Goal: Information Seeking & Learning: Get advice/opinions

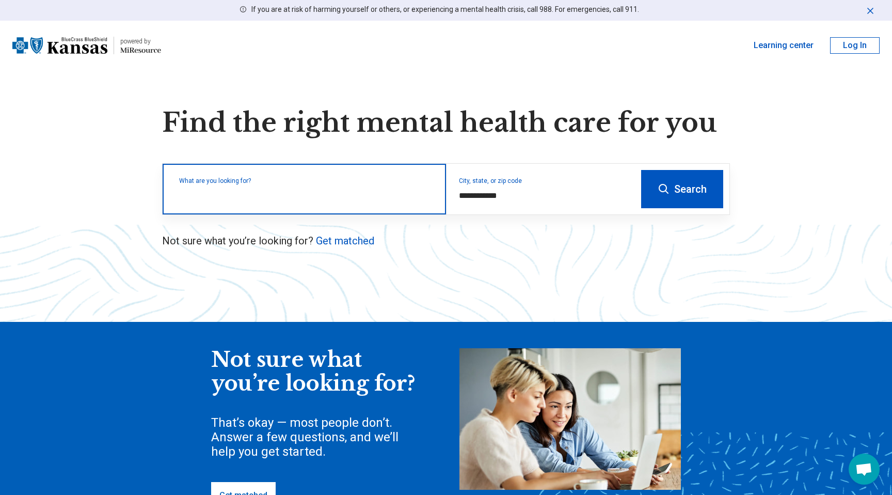
click at [344, 203] on div "What are you looking for?" at bounding box center [304, 189] width 283 height 51
click at [335, 193] on input "text" at bounding box center [306, 194] width 255 height 12
type input "**"
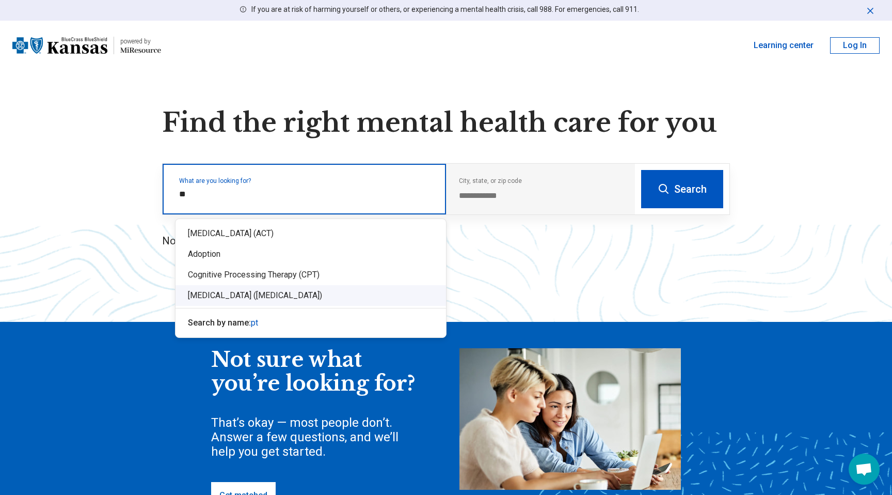
click at [273, 294] on div "[MEDICAL_DATA] ([MEDICAL_DATA])" at bounding box center [311, 295] width 271 height 21
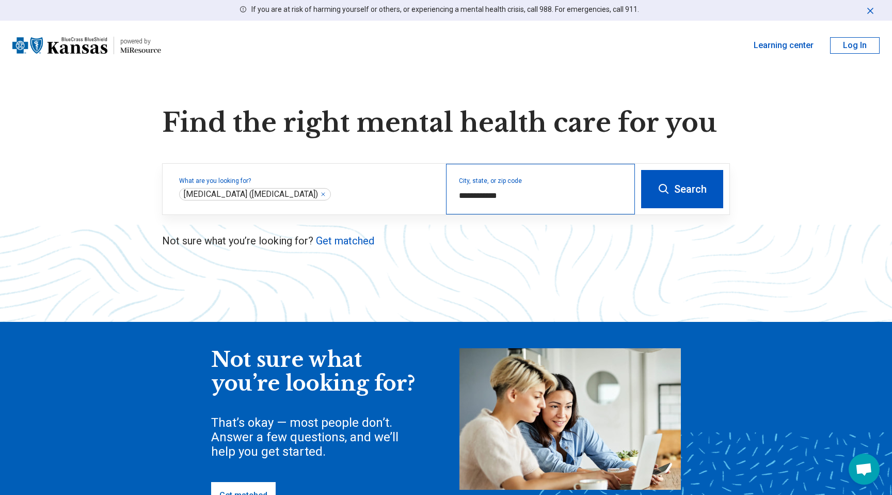
click at [498, 205] on div "**********" at bounding box center [540, 189] width 189 height 51
click at [503, 199] on input "**********" at bounding box center [541, 195] width 164 height 12
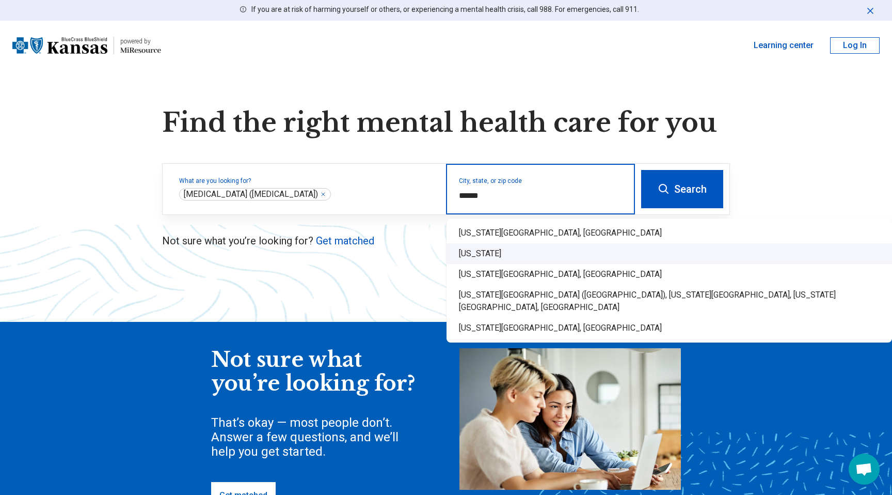
click at [549, 248] on div "[US_STATE]" at bounding box center [670, 253] width 446 height 21
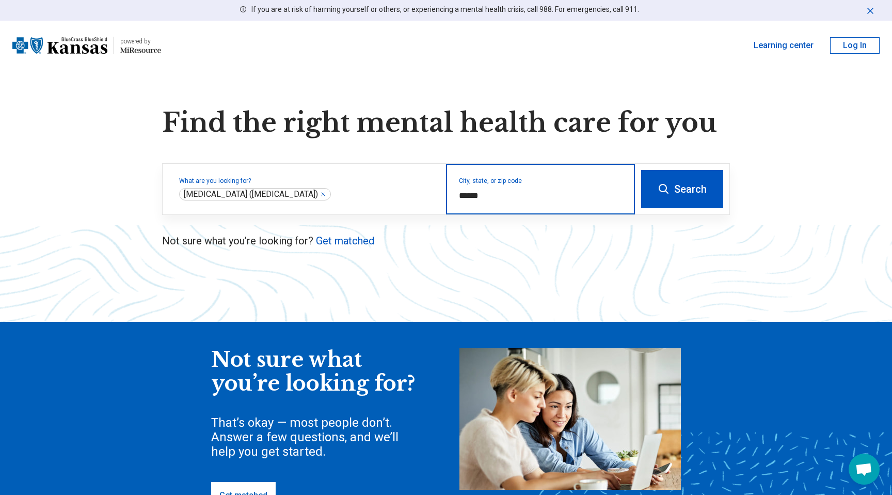
type input "******"
click at [642, 191] on button "Search" at bounding box center [682, 189] width 82 height 38
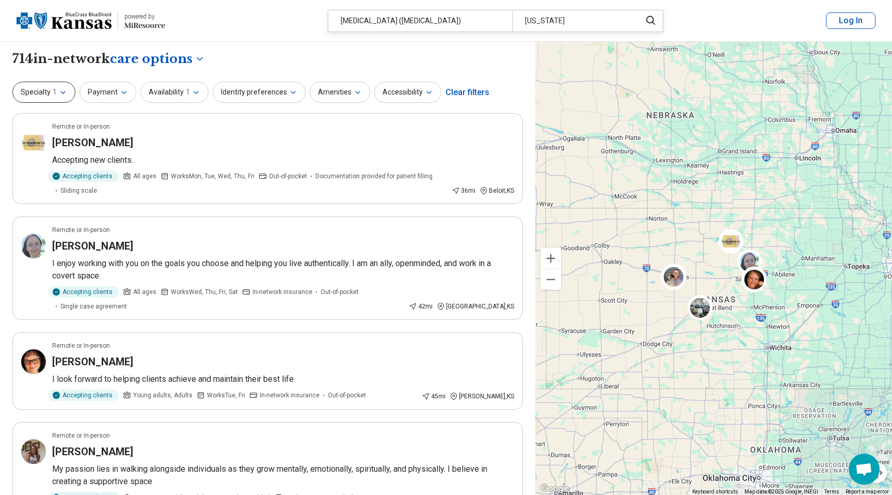
click at [60, 92] on icon "button" at bounding box center [63, 92] width 8 height 8
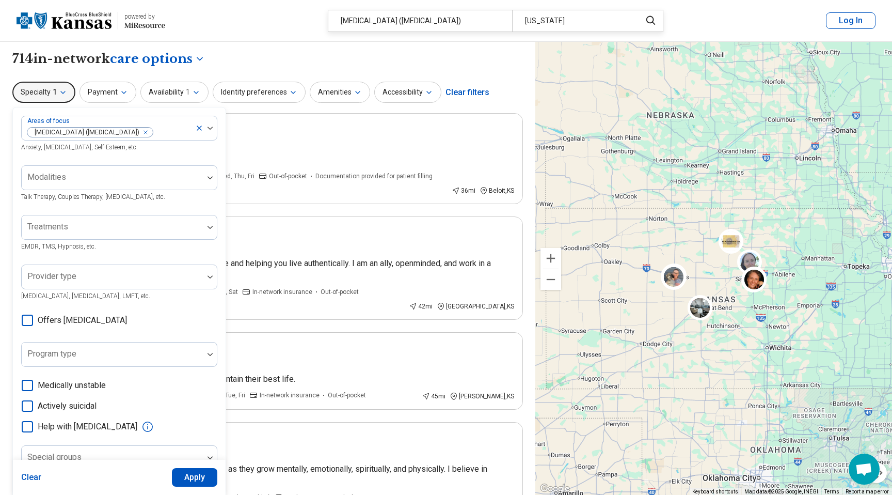
click at [60, 92] on icon "button" at bounding box center [63, 92] width 8 height 8
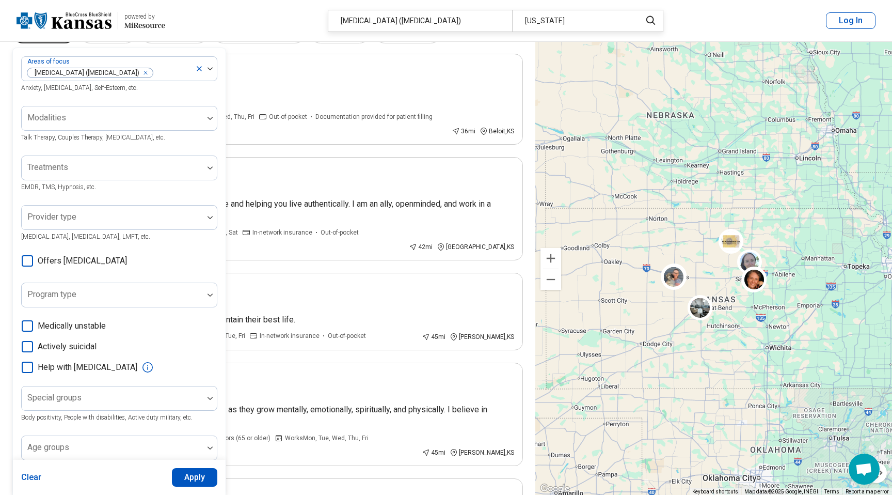
scroll to position [61, 0]
click at [102, 127] on div at bounding box center [112, 121] width 173 height 14
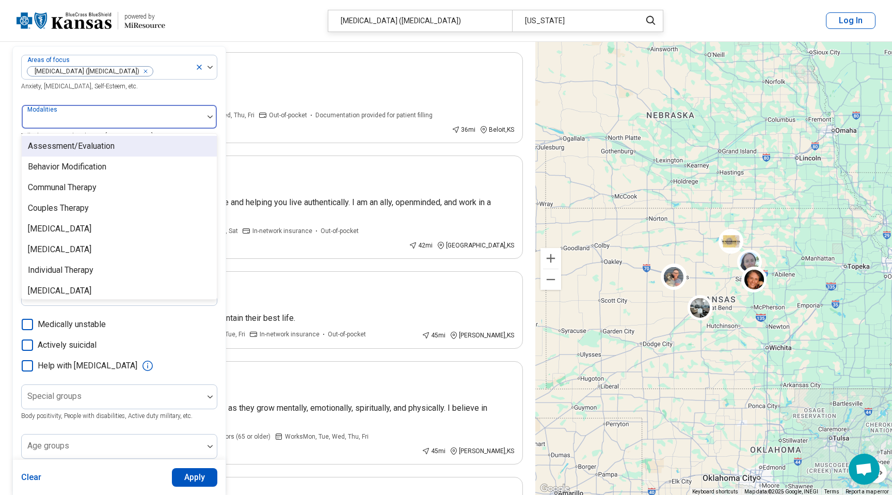
click at [102, 127] on div at bounding box center [112, 121] width 173 height 14
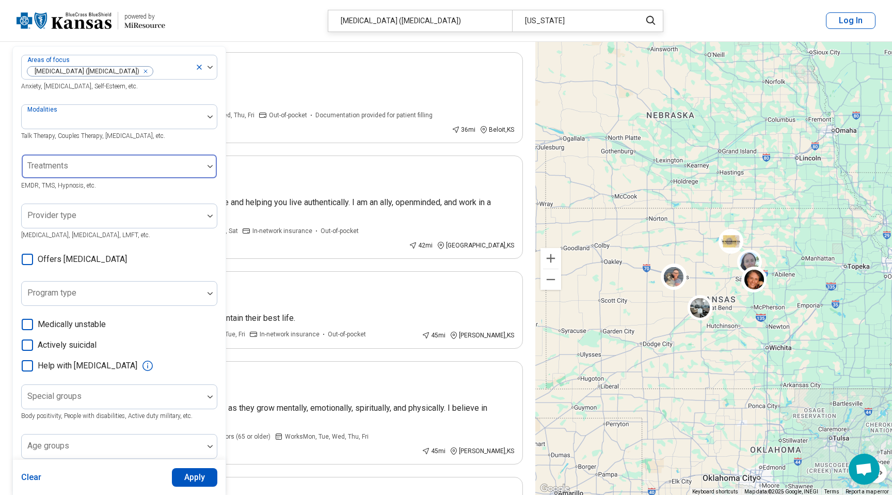
click at [103, 169] on div at bounding box center [112, 170] width 173 height 14
click at [156, 161] on div at bounding box center [113, 166] width 182 height 23
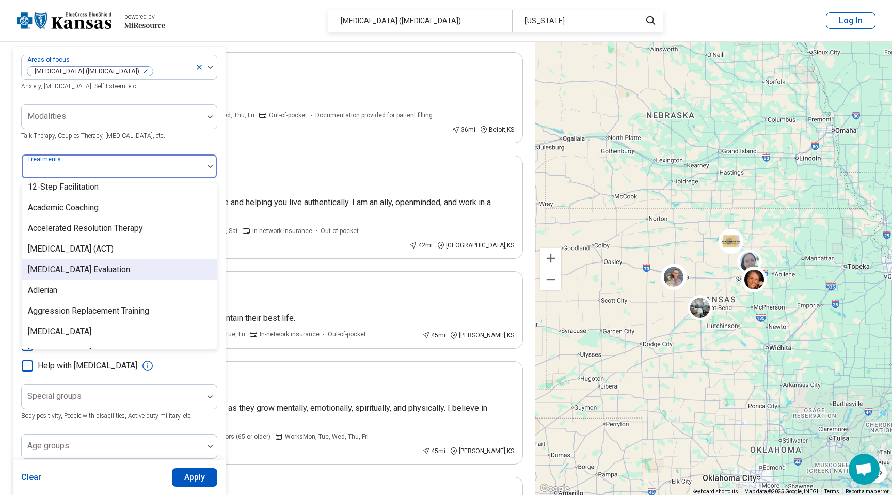
scroll to position [6, 0]
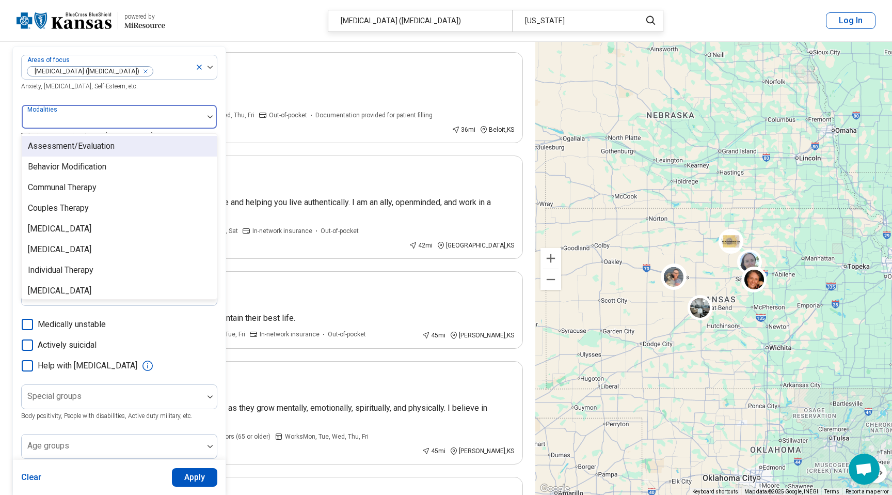
click at [129, 118] on div at bounding box center [112, 121] width 173 height 14
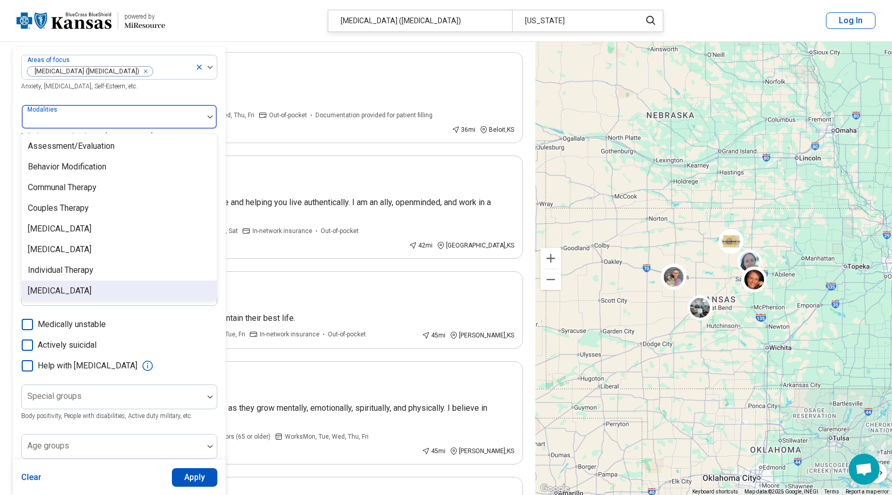
click at [91, 294] on div "[MEDICAL_DATA]" at bounding box center [60, 291] width 64 height 12
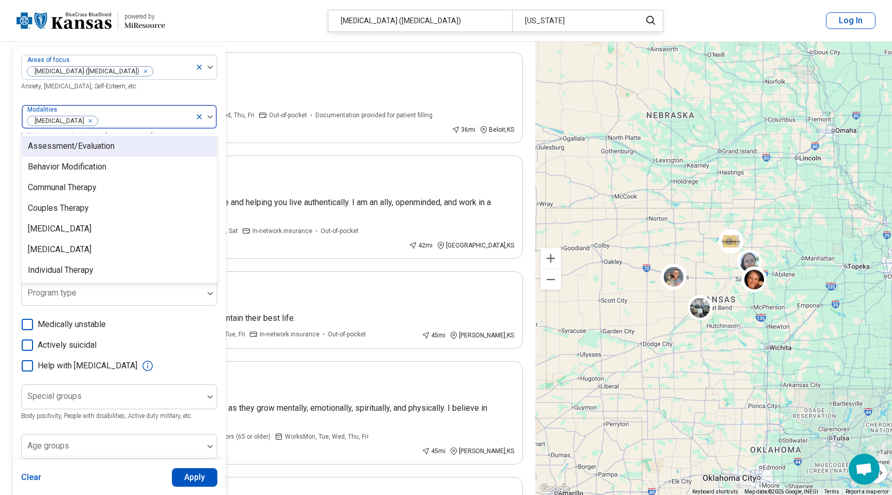
click at [204, 477] on button "Apply" at bounding box center [195, 477] width 46 height 19
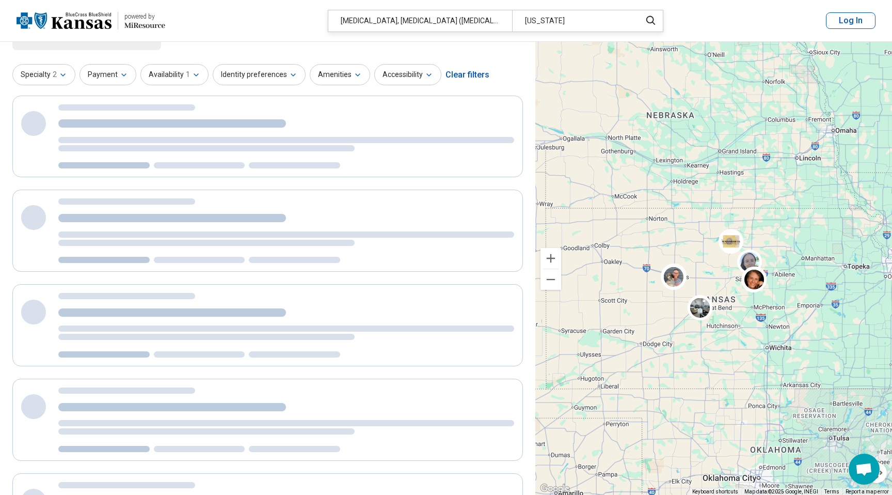
scroll to position [0, 0]
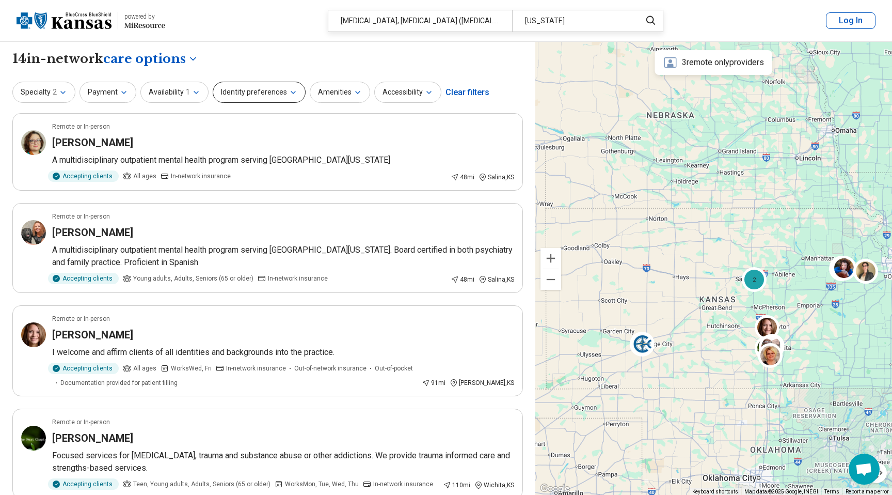
click at [288, 97] on button "Identity preferences" at bounding box center [259, 92] width 93 height 21
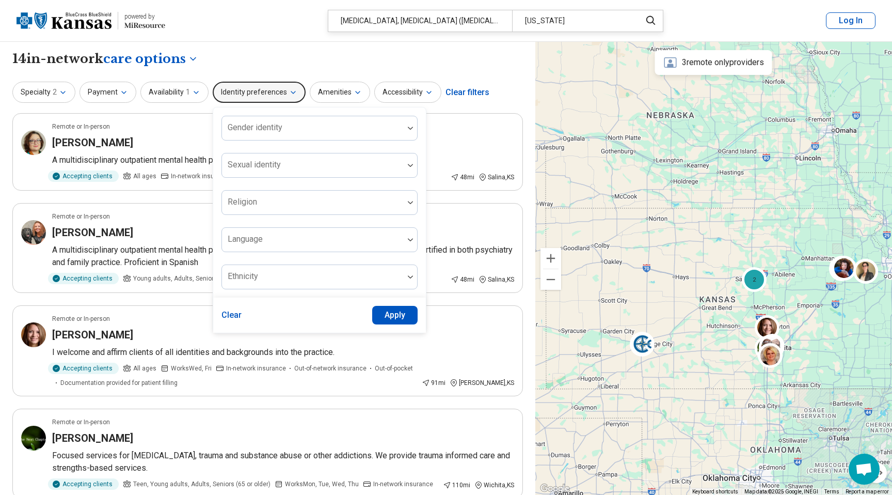
click at [288, 97] on button "Identity preferences" at bounding box center [259, 92] width 93 height 21
click at [332, 97] on button "Amenities" at bounding box center [340, 92] width 60 height 21
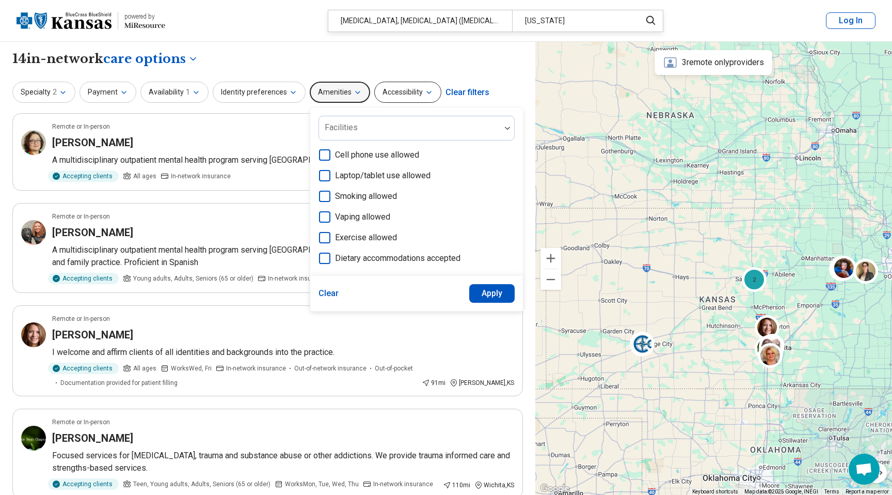
click at [377, 93] on button "Accessibility" at bounding box center [407, 92] width 67 height 21
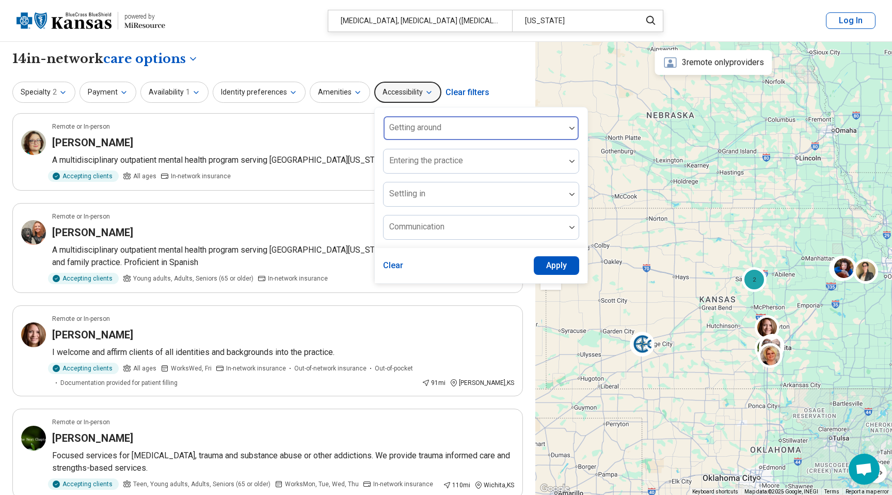
click at [397, 121] on div "Getting around" at bounding box center [481, 128] width 196 height 25
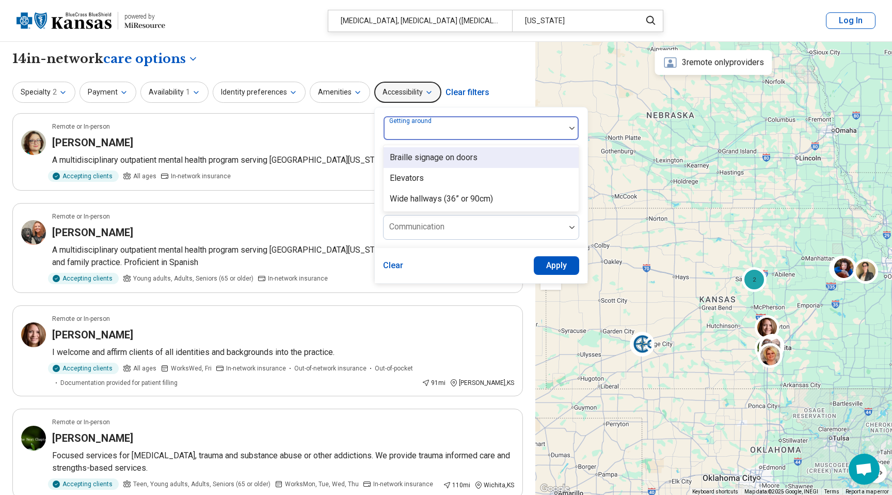
click at [397, 121] on label "Getting around" at bounding box center [411, 120] width 44 height 7
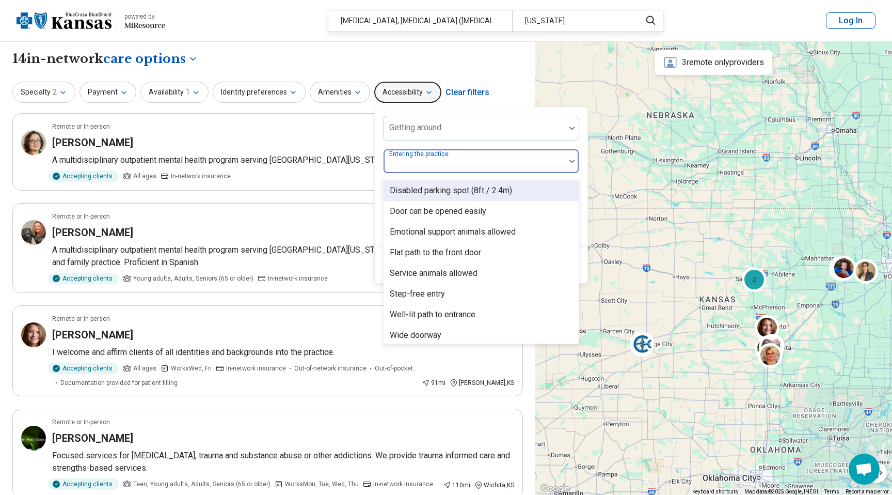
click at [413, 154] on div "Entering the practice" at bounding box center [481, 161] width 196 height 25
click at [413, 154] on label "Entering the practice" at bounding box center [419, 153] width 61 height 7
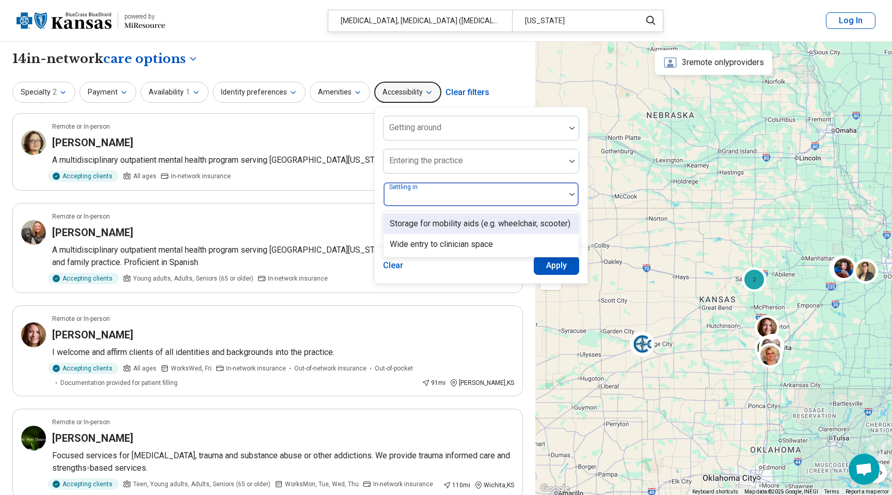
click at [414, 192] on div "Settling in" at bounding box center [481, 194] width 196 height 25
click at [414, 192] on div at bounding box center [474, 198] width 173 height 14
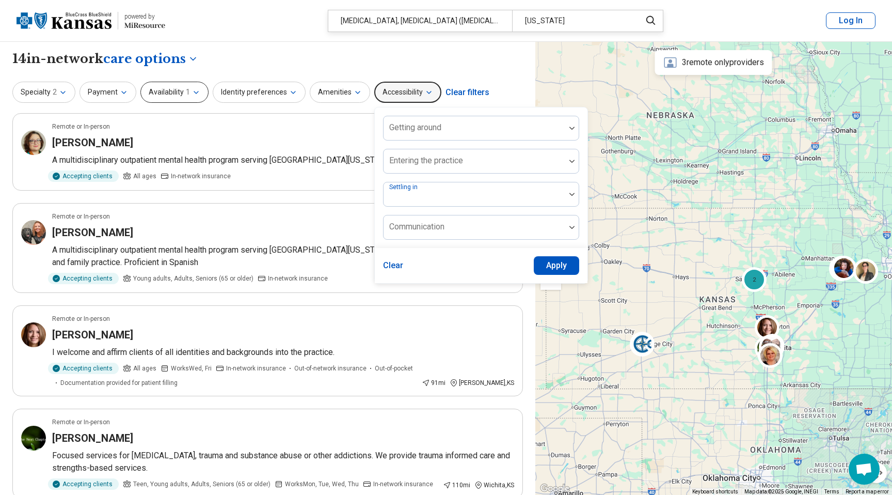
click at [182, 97] on button "Availability 1" at bounding box center [174, 92] width 68 height 21
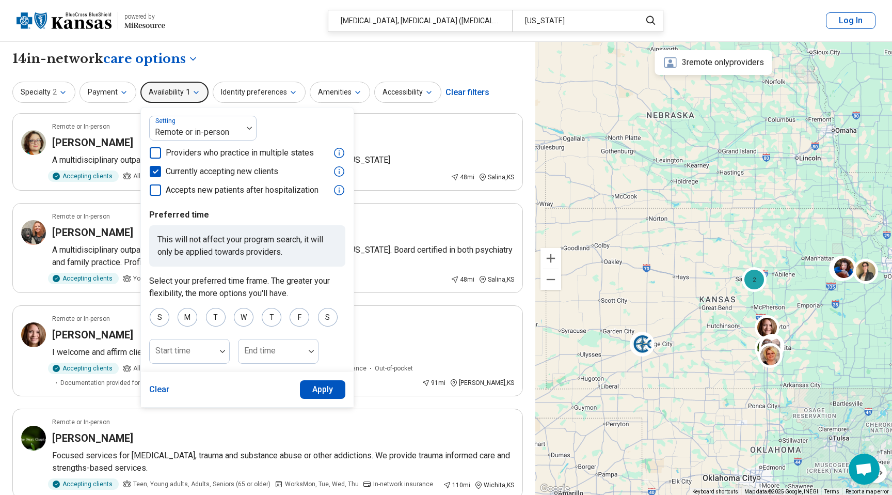
click at [198, 155] on span "Providers who practice in multiple states" at bounding box center [240, 153] width 148 height 12
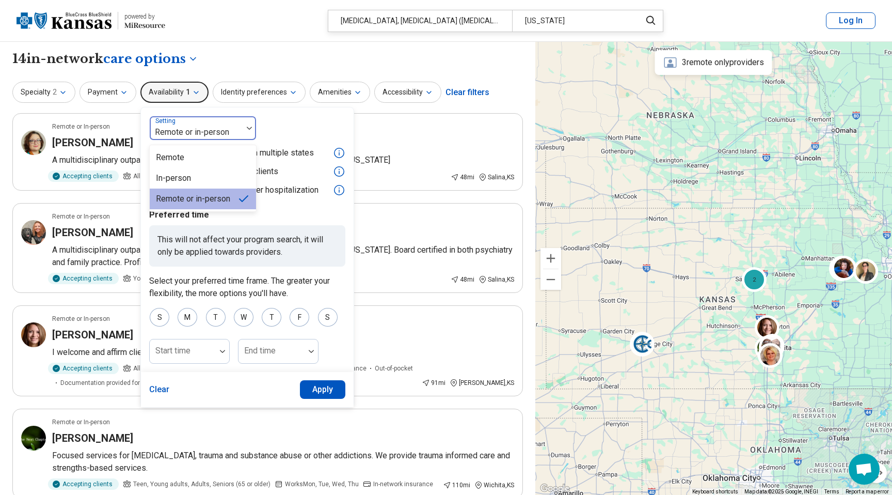
click at [198, 131] on div at bounding box center [196, 132] width 85 height 14
click at [197, 157] on div "Remote" at bounding box center [203, 157] width 106 height 21
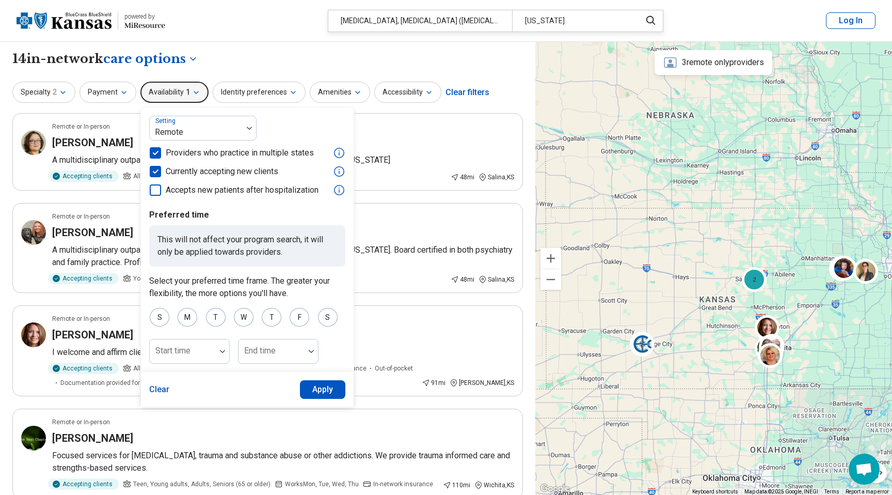
click at [321, 385] on button "Apply" at bounding box center [323, 389] width 46 height 19
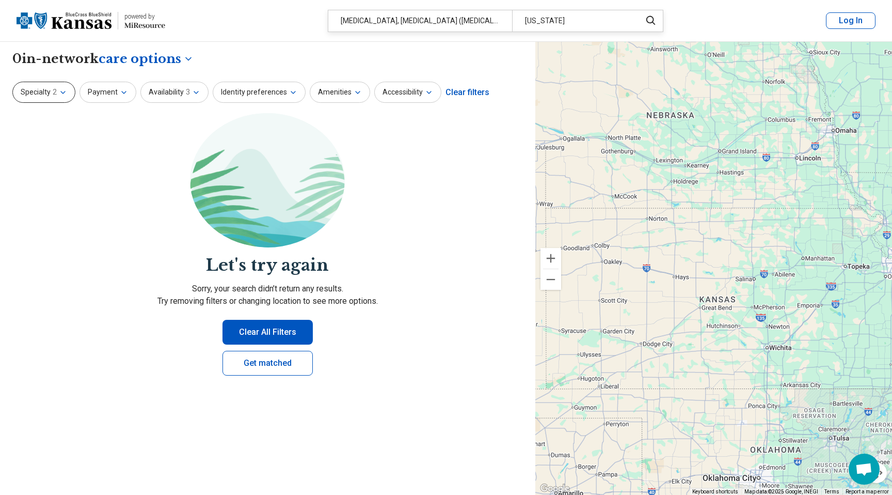
click at [39, 92] on button "Specialty 2" at bounding box center [43, 92] width 63 height 21
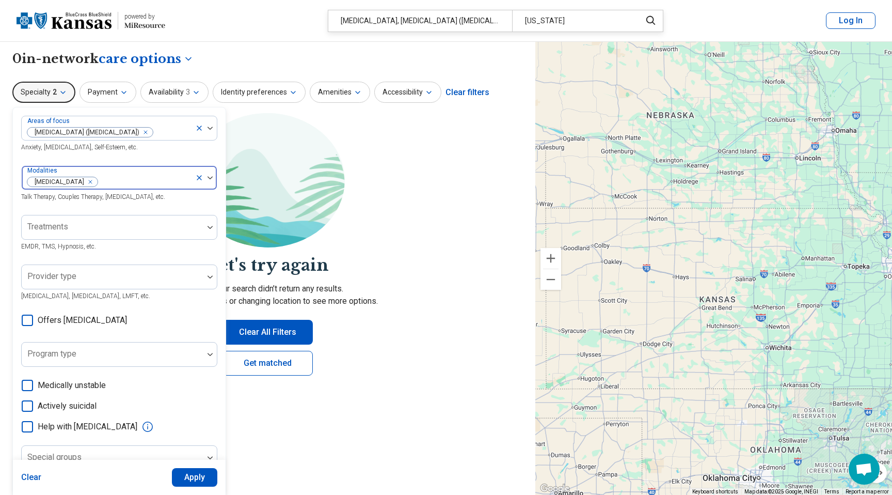
click at [196, 173] on div at bounding box center [206, 178] width 22 height 24
click at [201, 179] on icon at bounding box center [199, 177] width 8 height 8
click at [197, 482] on button "Apply" at bounding box center [195, 477] width 46 height 19
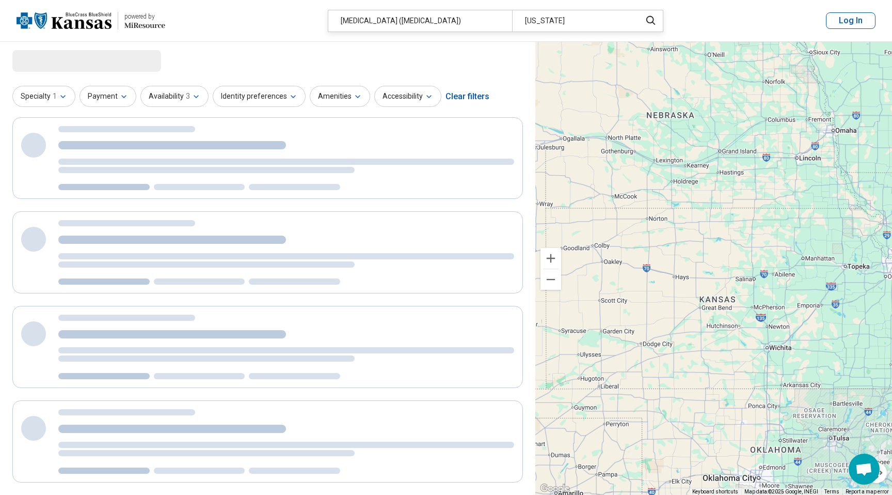
select select "***"
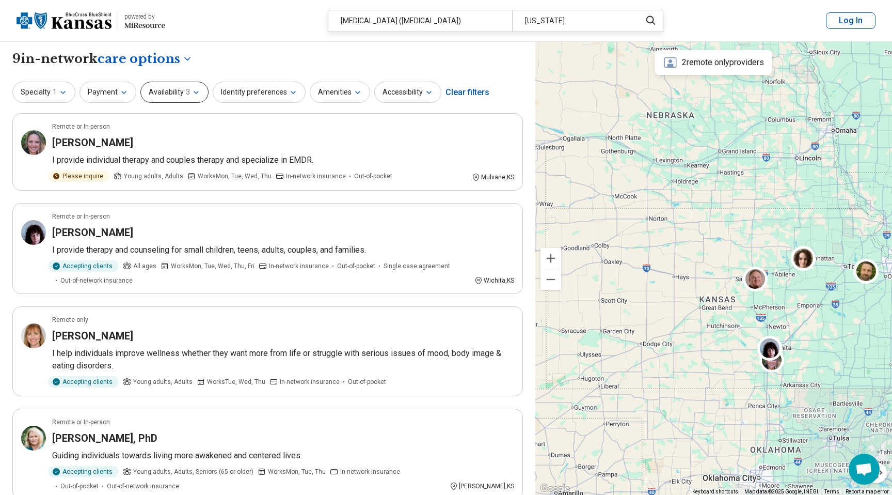
click at [198, 82] on button "Availability 3" at bounding box center [174, 92] width 68 height 21
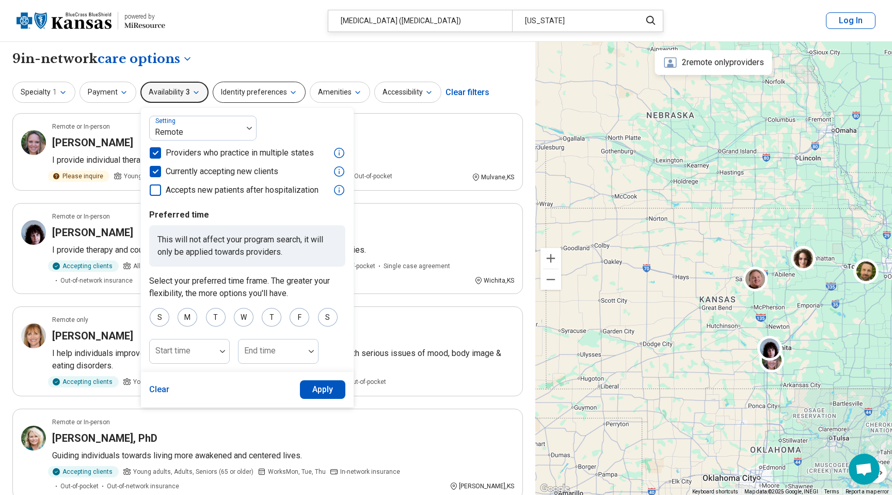
click at [262, 87] on button "Identity preferences" at bounding box center [259, 92] width 93 height 21
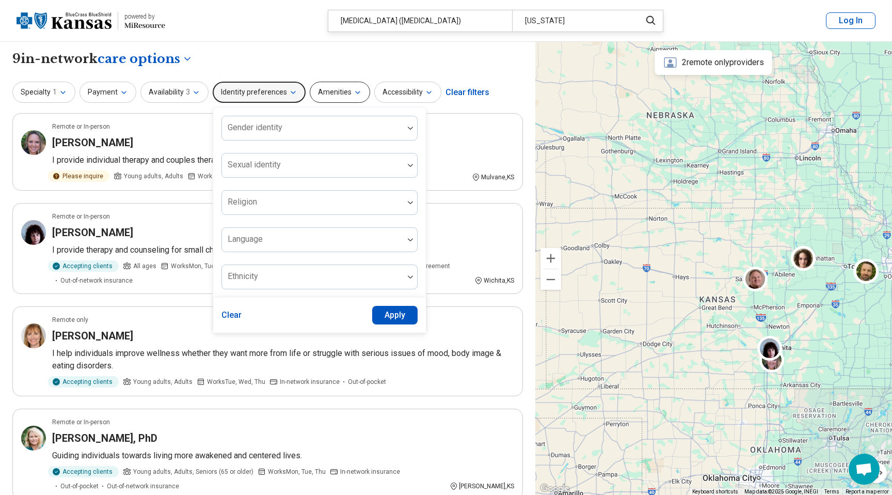
click at [338, 97] on button "Amenities" at bounding box center [340, 92] width 60 height 21
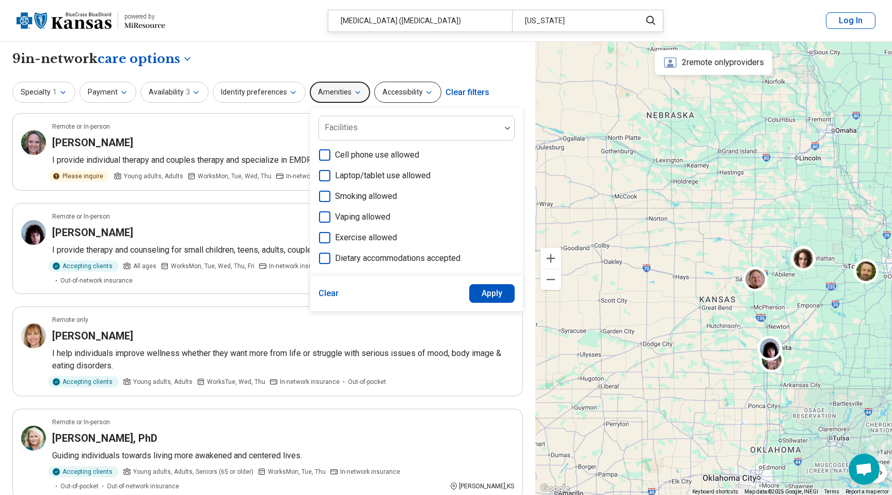
click at [393, 88] on button "Accessibility" at bounding box center [407, 92] width 67 height 21
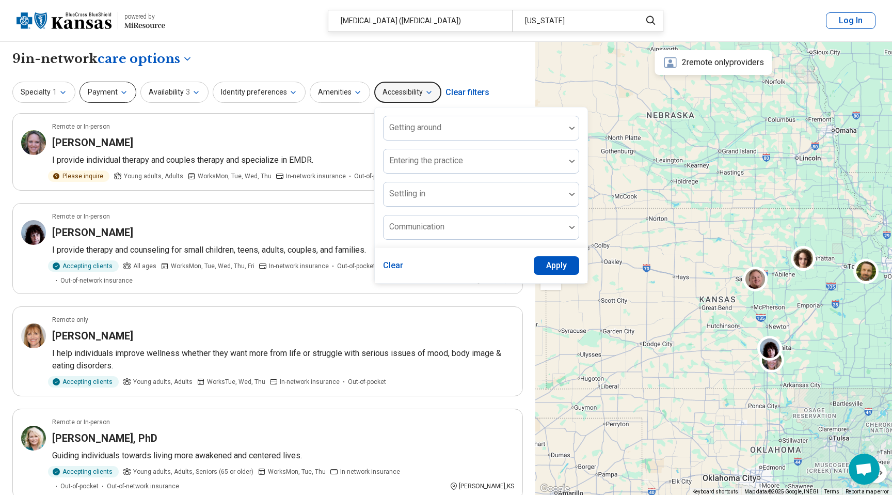
click at [125, 91] on button "Payment" at bounding box center [108, 92] width 57 height 21
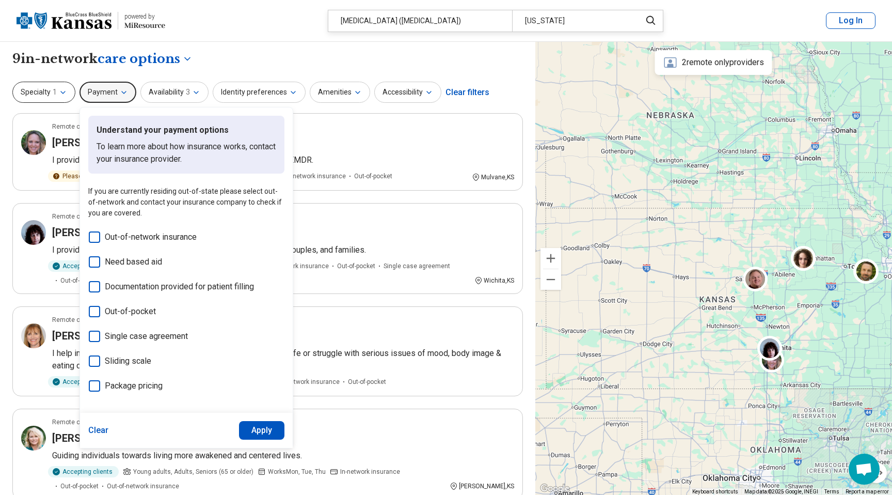
click at [69, 97] on button "Specialty 1" at bounding box center [43, 92] width 63 height 21
